Goal: Navigation & Orientation: Find specific page/section

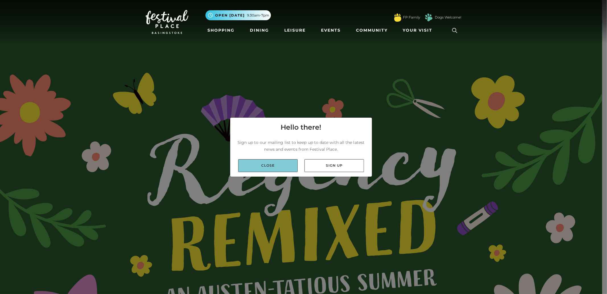
click at [273, 167] on link "Close" at bounding box center [268, 165] width 60 height 13
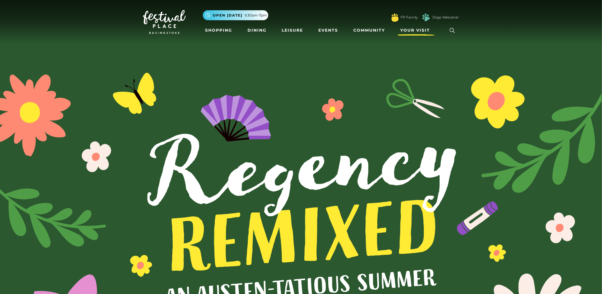
click at [414, 29] on span "Your Visit" at bounding box center [416, 30] width 30 height 6
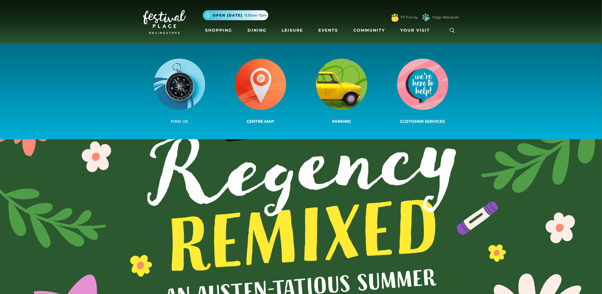
click at [185, 76] on img at bounding box center [179, 84] width 51 height 51
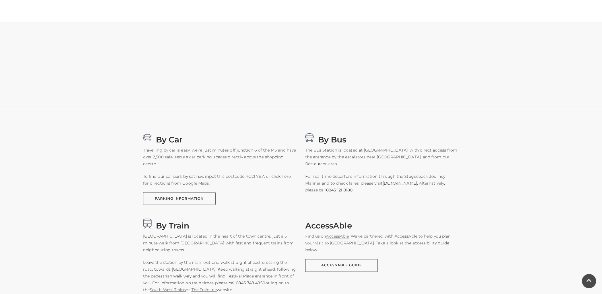
scroll to position [253, 0]
click at [192, 193] on link "PARKING INFORMATION" at bounding box center [179, 198] width 73 height 13
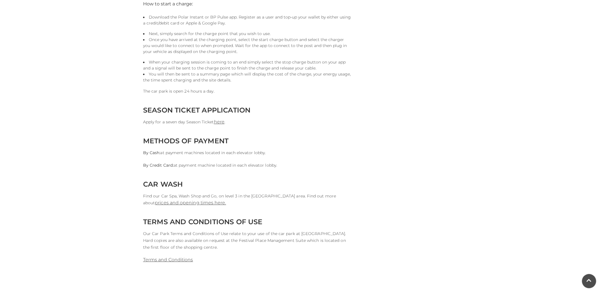
scroll to position [474, 0]
